Goal: Information Seeking & Learning: Learn about a topic

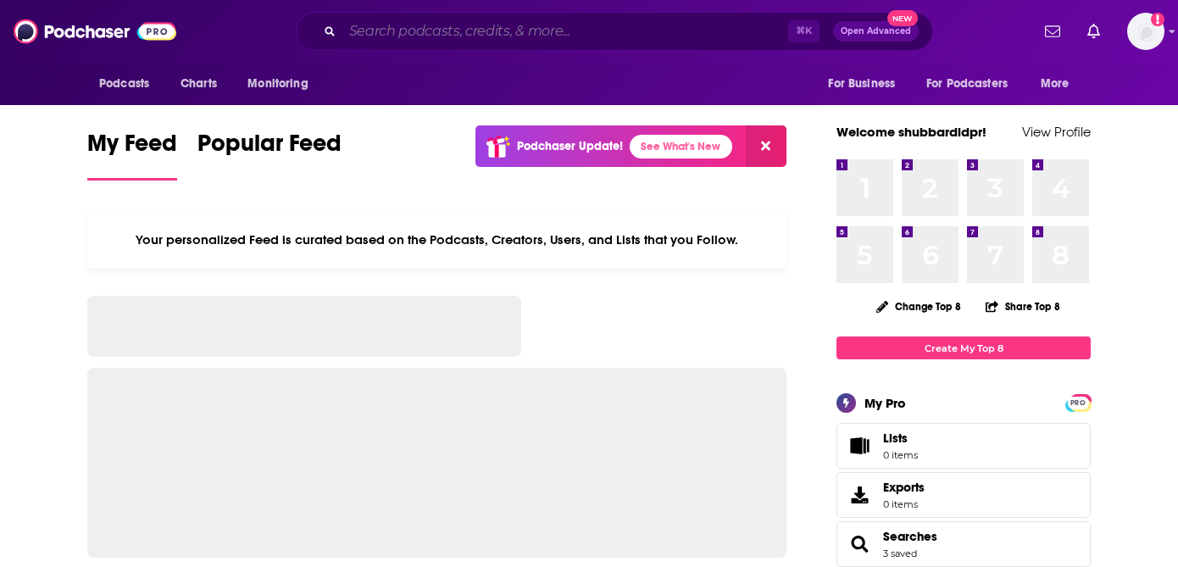
click at [559, 29] on input "Search podcasts, credits, & more..." at bounding box center [565, 31] width 446 height 27
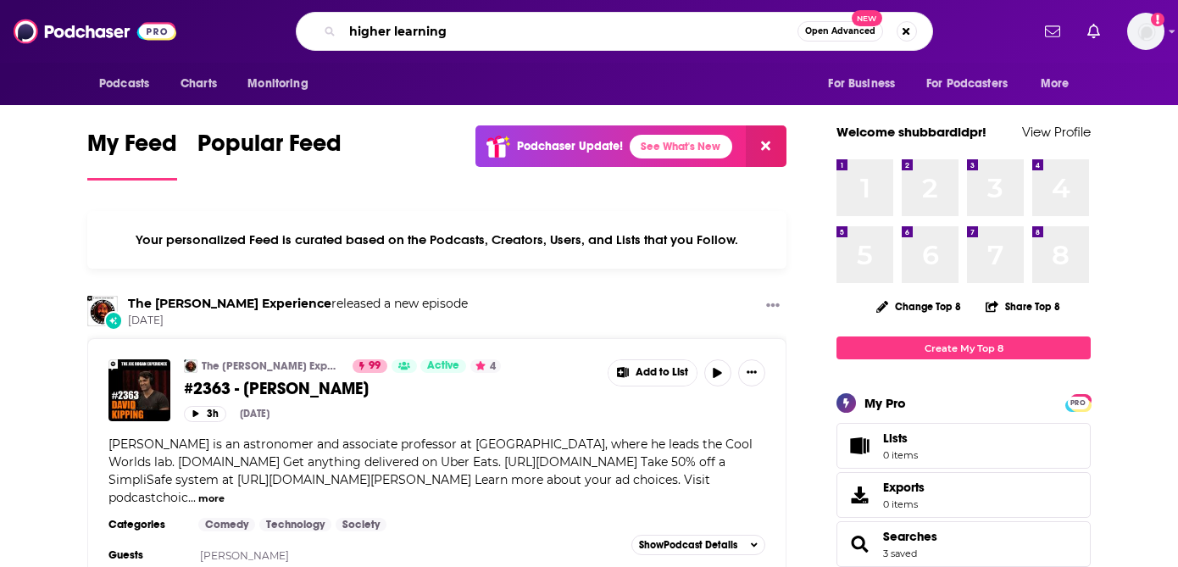
type input "higher learning"
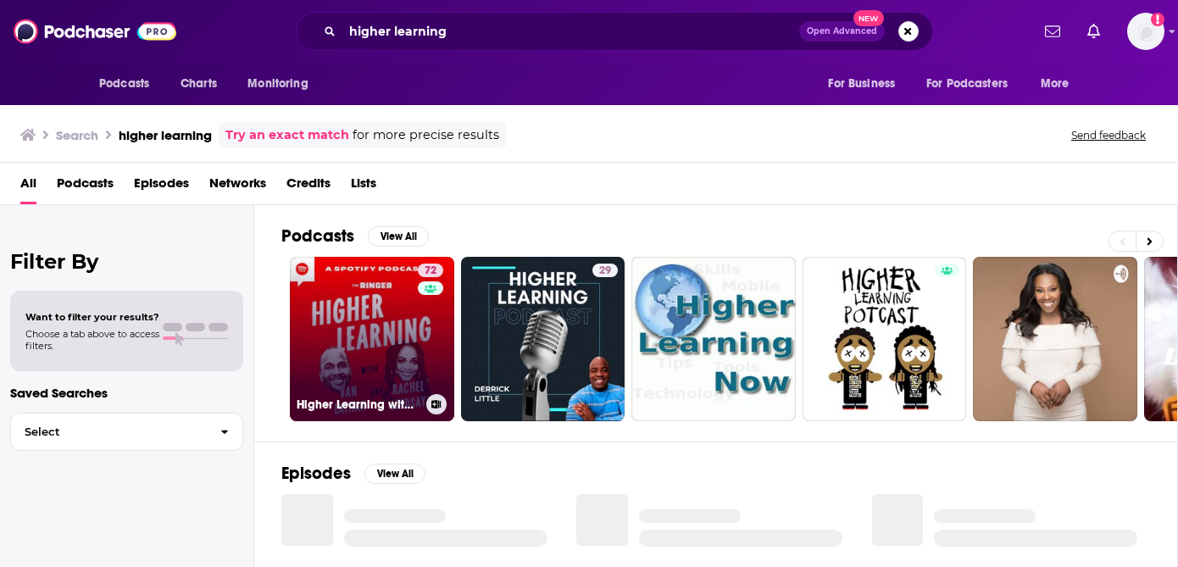
click at [385, 335] on link "72 Higher Learning with [PERSON_NAME] and [PERSON_NAME]" at bounding box center [372, 339] width 164 height 164
